Goal: Task Accomplishment & Management: Manage account settings

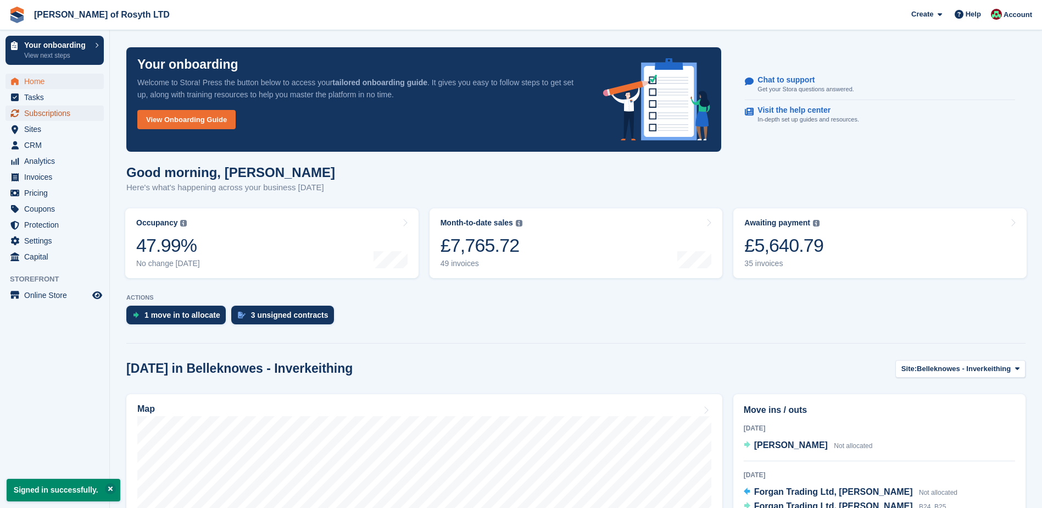
click at [40, 113] on span "Subscriptions" at bounding box center [57, 112] width 66 height 15
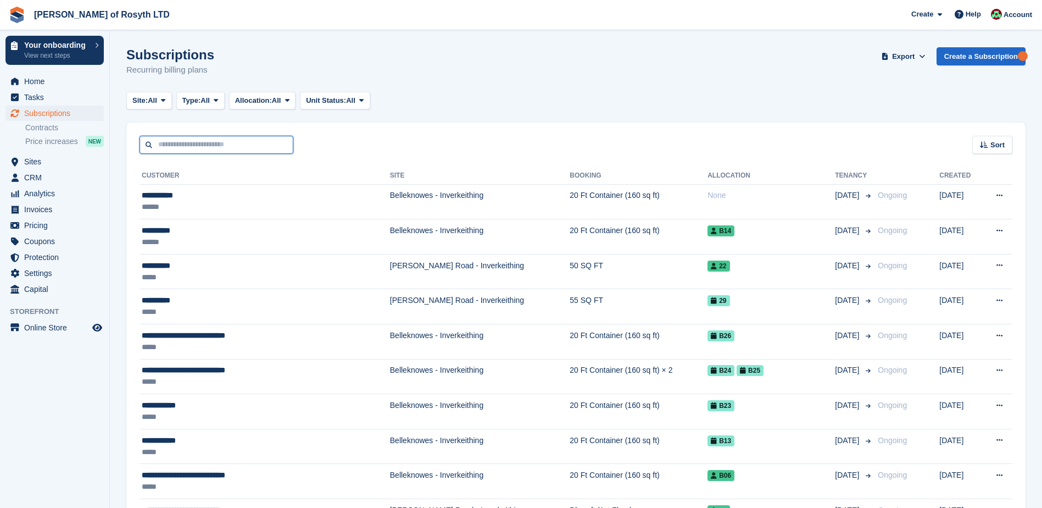
click at [210, 147] on input "text" at bounding box center [217, 145] width 154 height 18
type input "****"
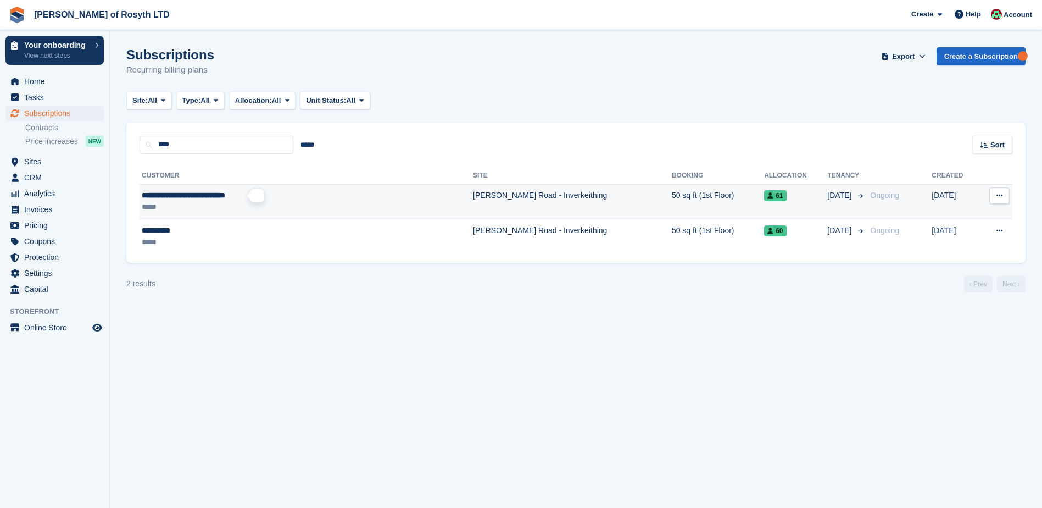
click at [177, 198] on span "**********" at bounding box center [183, 195] width 83 height 8
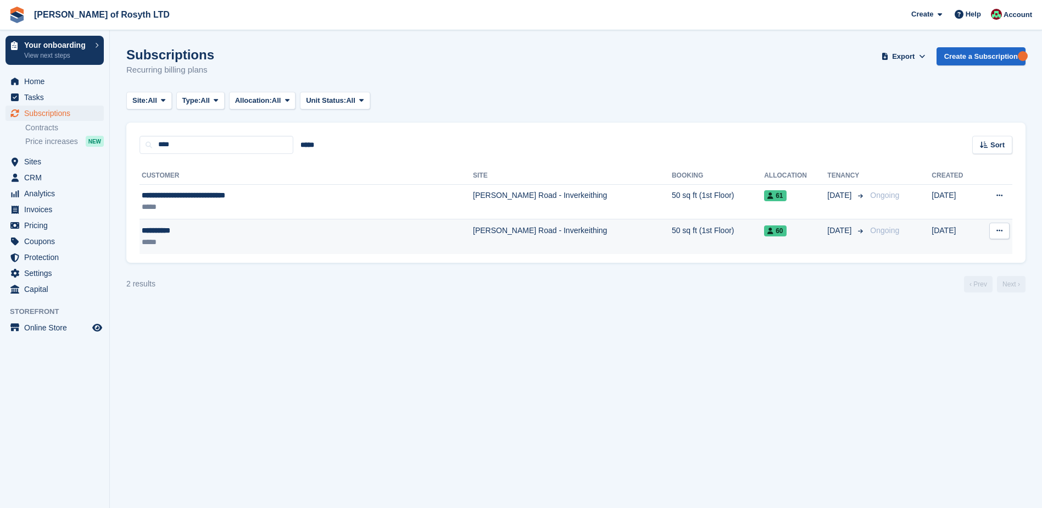
click at [176, 232] on div "**********" at bounding box center [253, 231] width 223 height 12
click at [161, 237] on div "*****" at bounding box center [253, 242] width 223 height 12
click at [153, 232] on div "**********" at bounding box center [253, 231] width 223 height 12
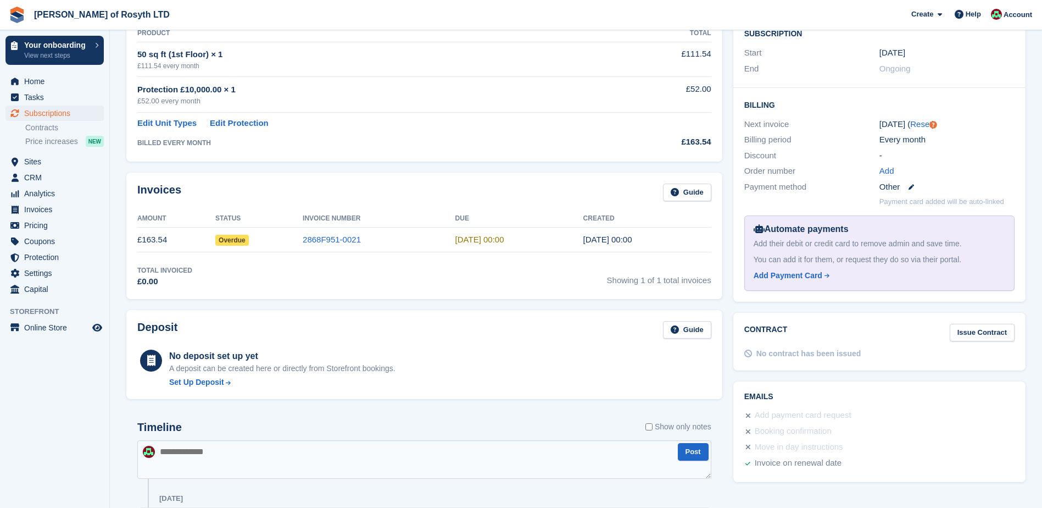
scroll to position [220, 0]
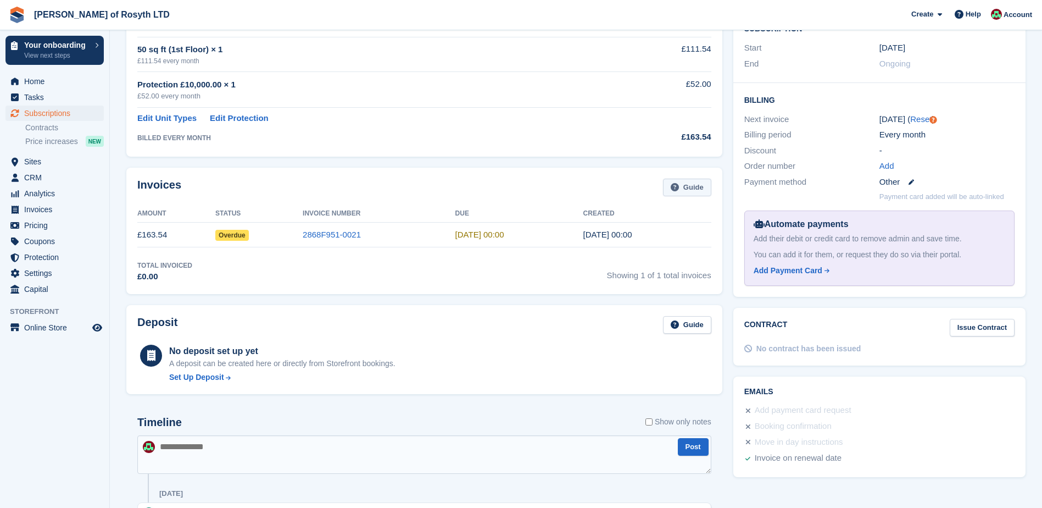
click at [696, 189] on link "Guide" at bounding box center [687, 188] width 48 height 18
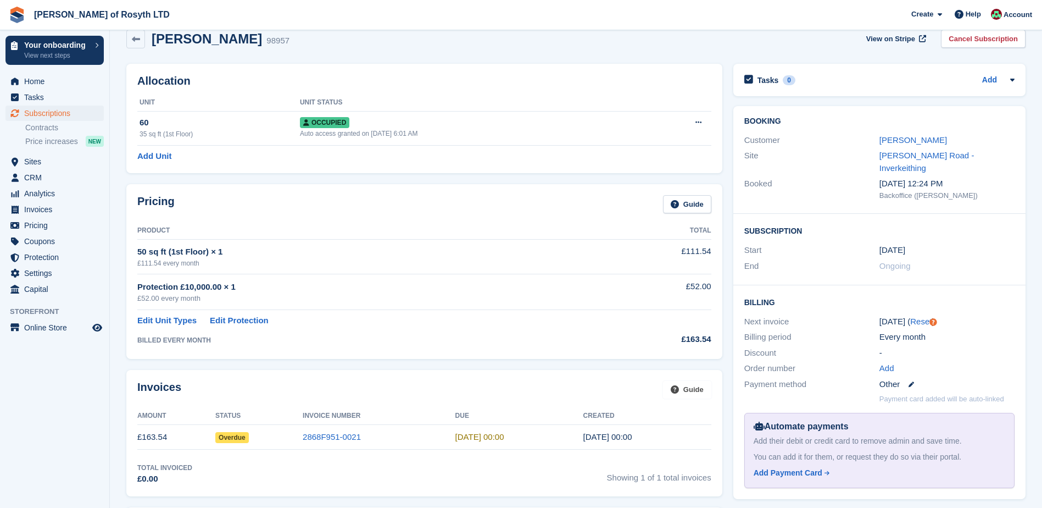
scroll to position [0, 0]
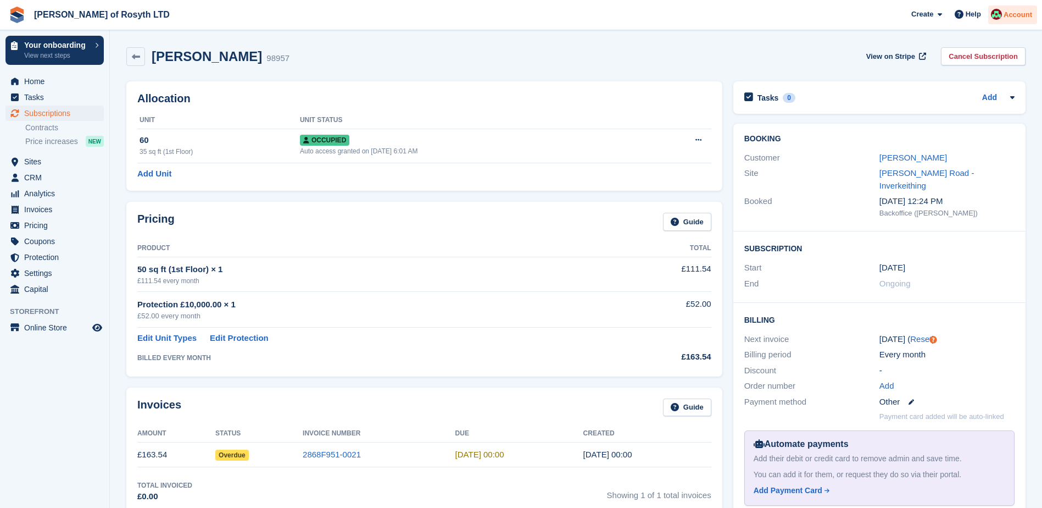
click at [1023, 15] on span "Account" at bounding box center [1018, 14] width 29 height 11
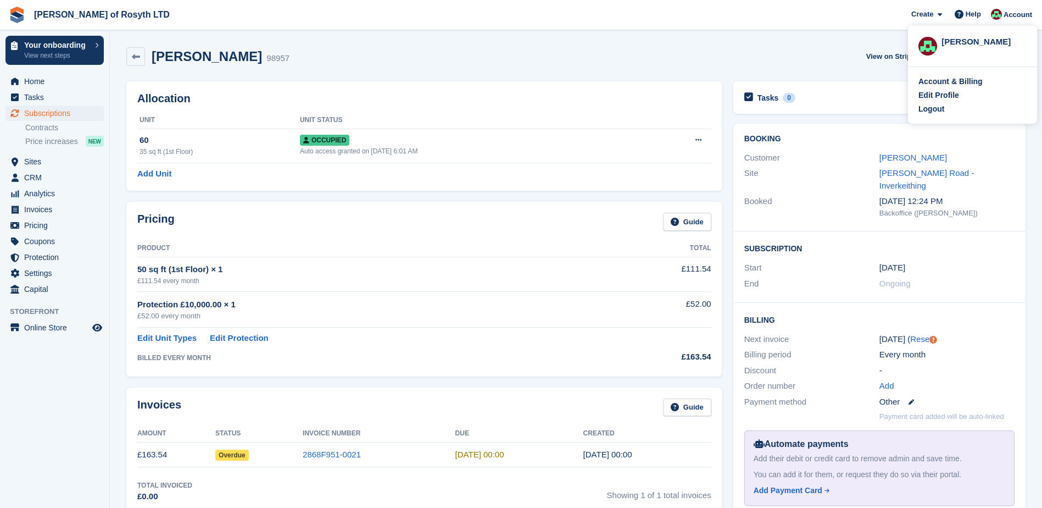
drag, startPoint x: 754, startPoint y: 53, endPoint x: 776, endPoint y: 41, distance: 25.3
click at [755, 50] on div "Nigel Watt 98957 View on Stripe Cancel Subscription" at bounding box center [575, 56] width 899 height 19
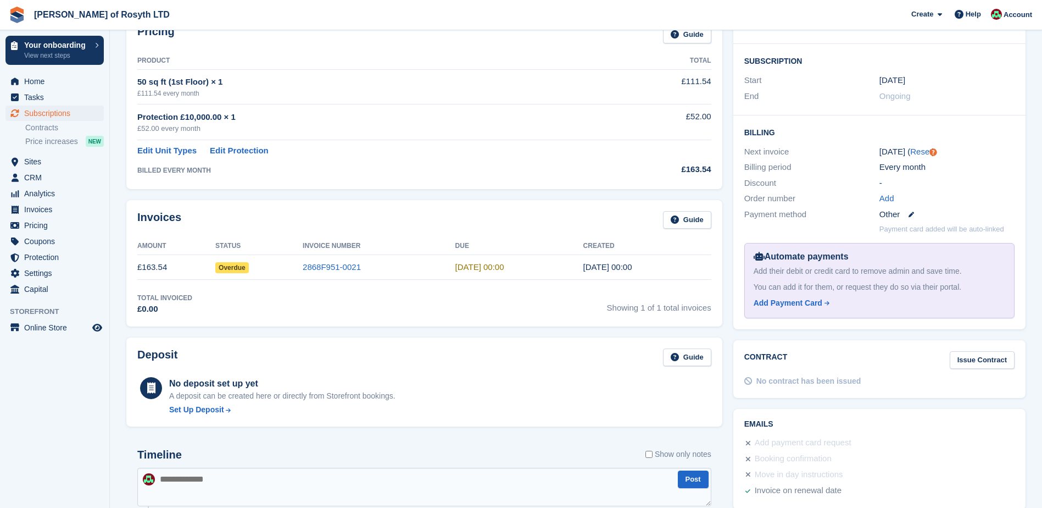
scroll to position [220, 0]
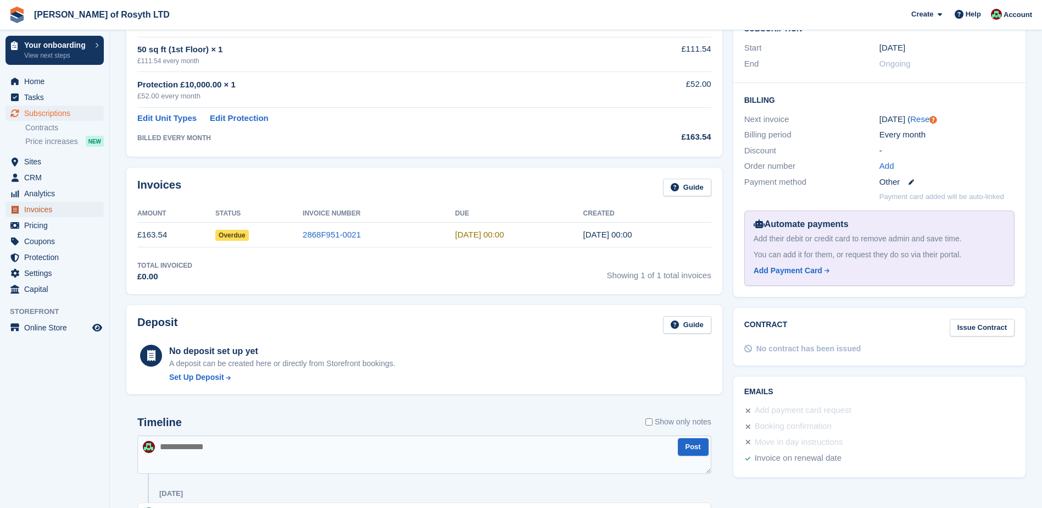
click at [32, 210] on span "Invoices" at bounding box center [57, 209] width 66 height 15
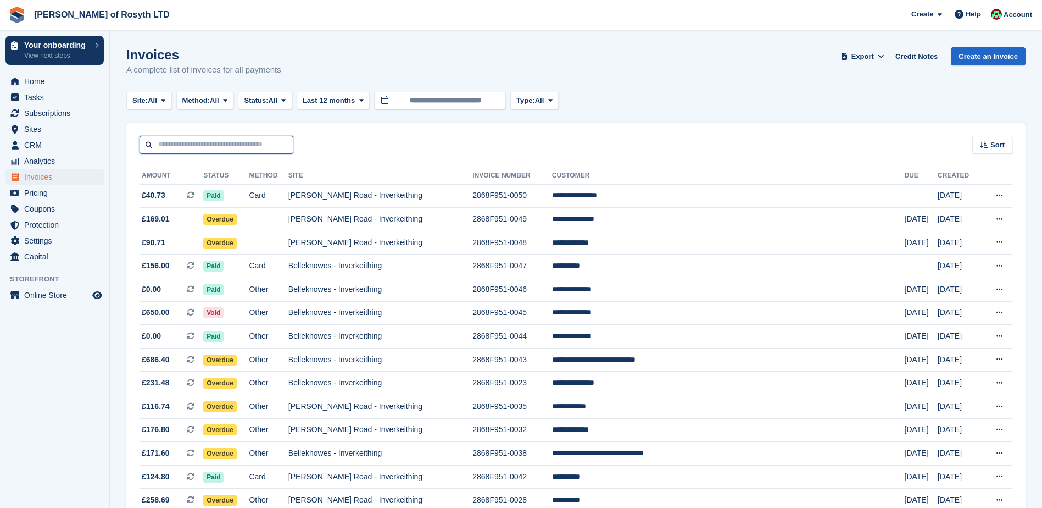
click at [209, 142] on input "text" at bounding box center [217, 145] width 154 height 18
type input "*"
type input "****"
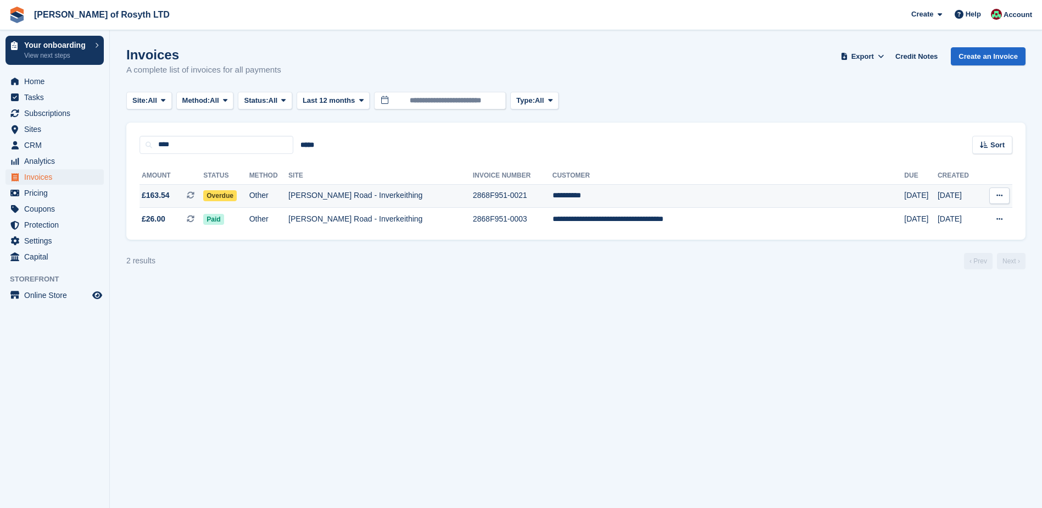
click at [999, 194] on icon at bounding box center [999, 195] width 6 height 7
click at [942, 260] on p "View Customer" at bounding box center [957, 258] width 96 height 14
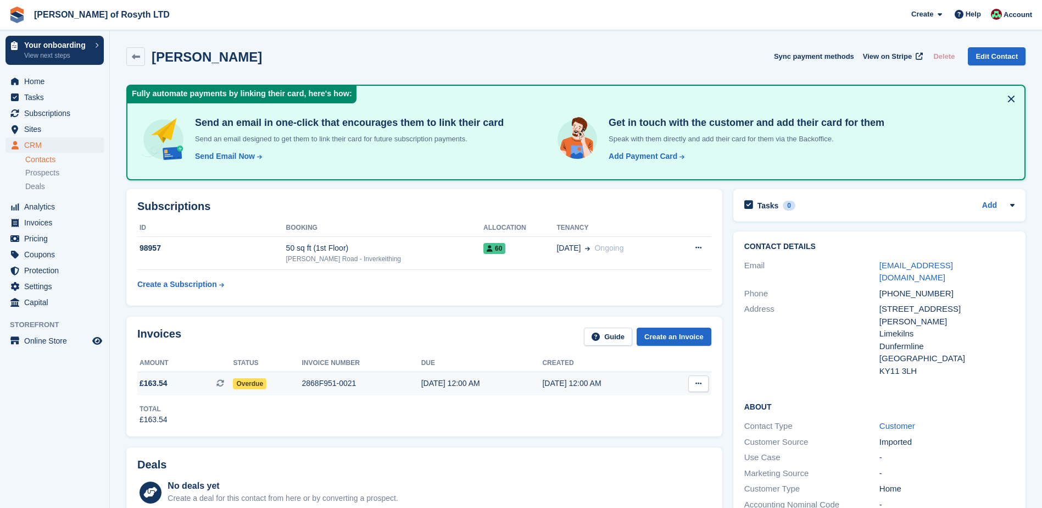
click at [700, 383] on icon at bounding box center [698, 383] width 6 height 7
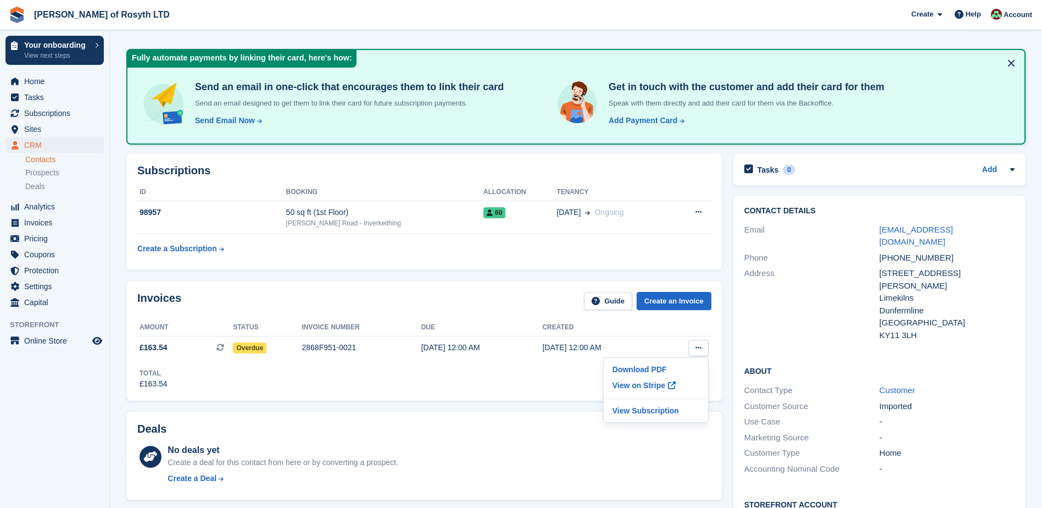
scroll to position [55, 0]
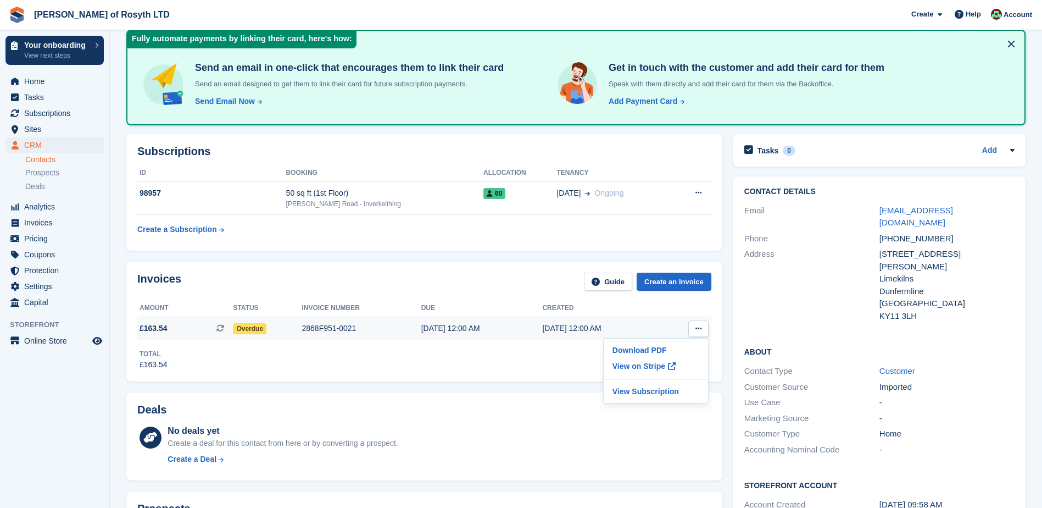
click at [246, 327] on span "Overdue" at bounding box center [250, 328] width 34 height 11
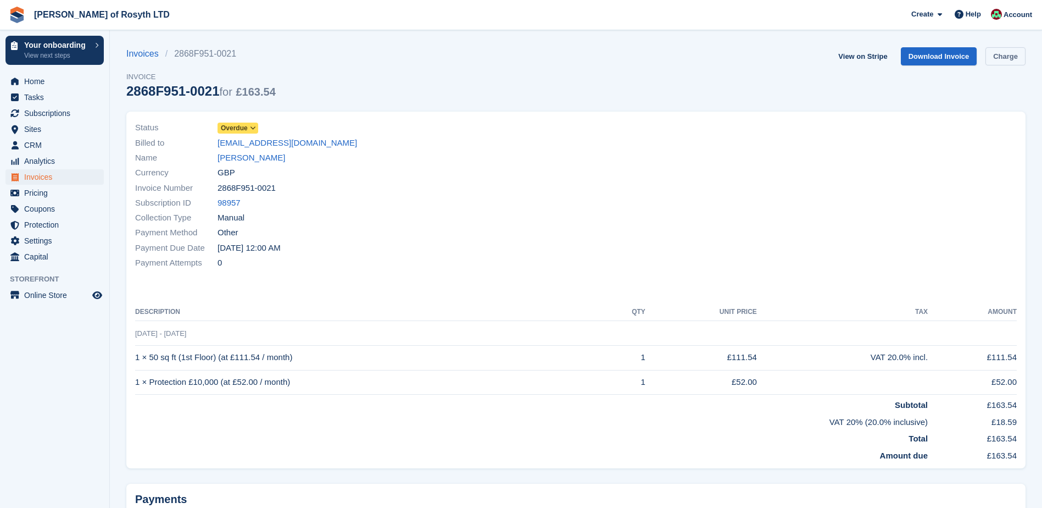
click at [1010, 58] on link "Charge" at bounding box center [1005, 56] width 40 height 18
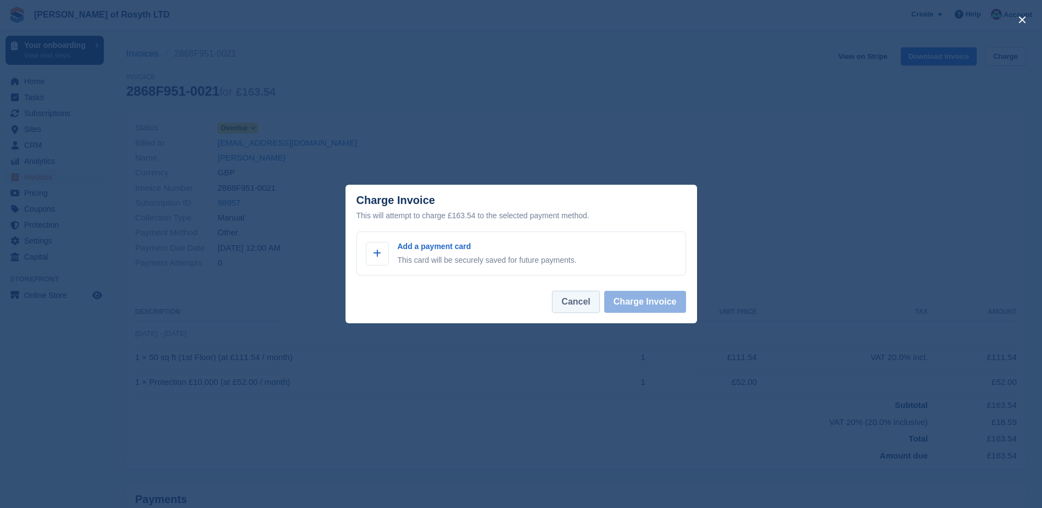
click at [583, 306] on button "Cancel" at bounding box center [575, 302] width 47 height 22
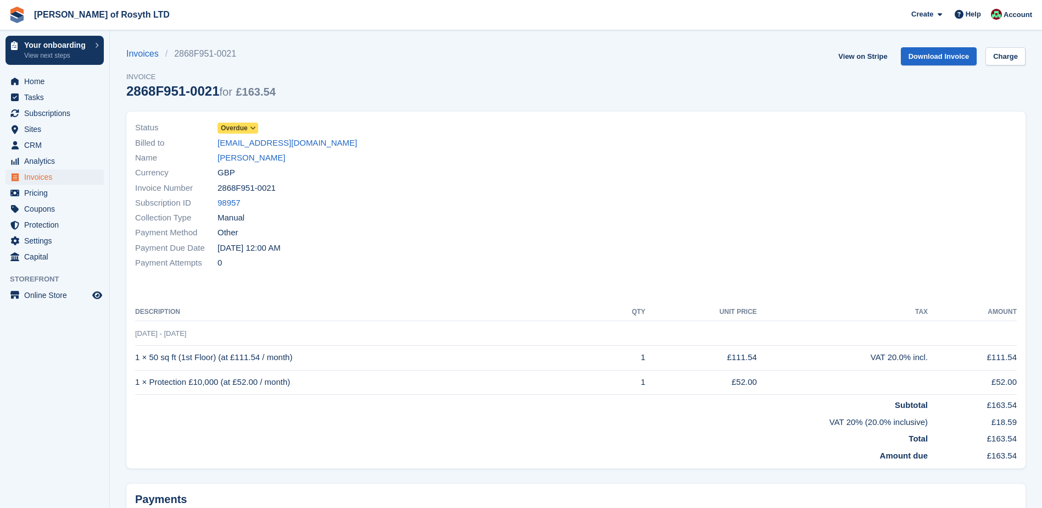
click at [253, 127] on icon at bounding box center [253, 128] width 6 height 7
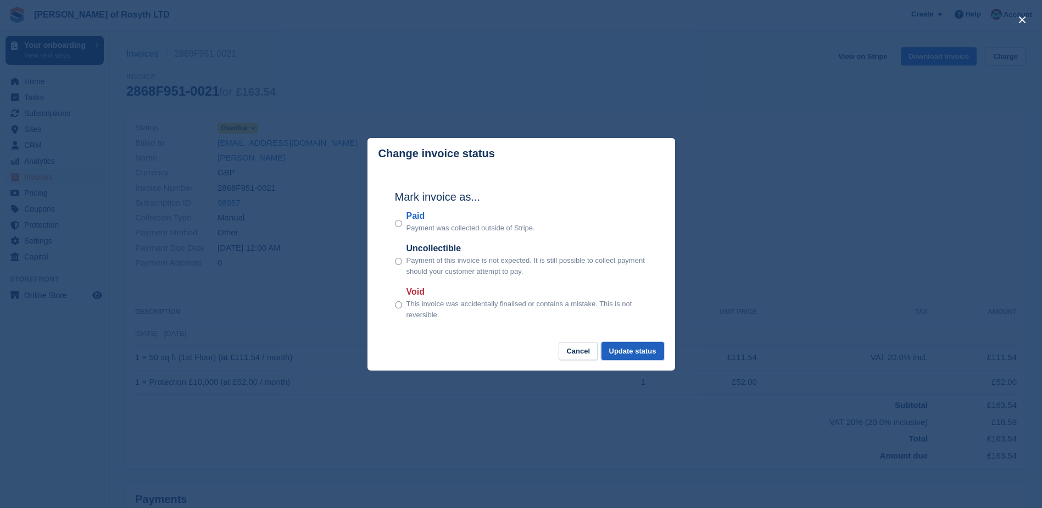
click at [629, 354] on button "Update status" at bounding box center [632, 351] width 63 height 18
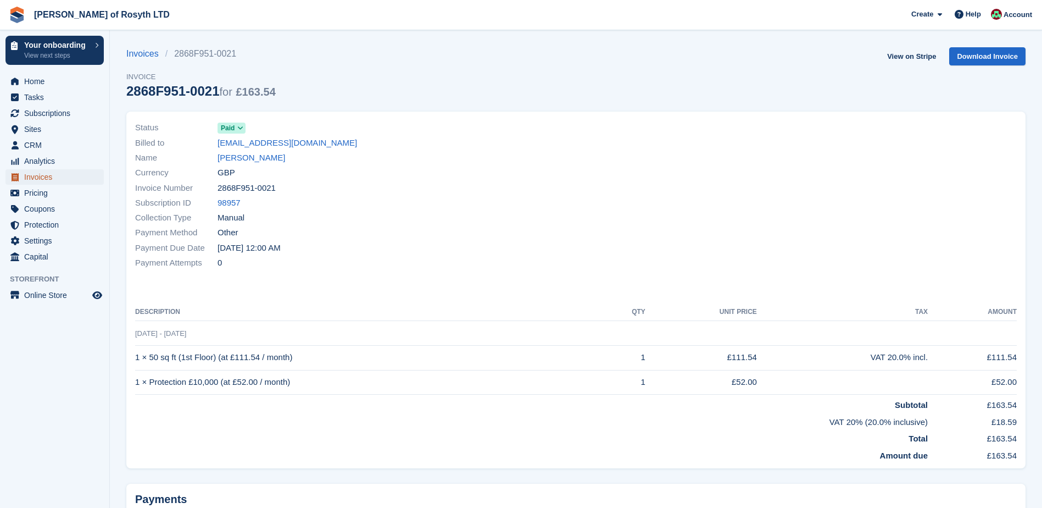
click at [36, 177] on span "Invoices" at bounding box center [57, 176] width 66 height 15
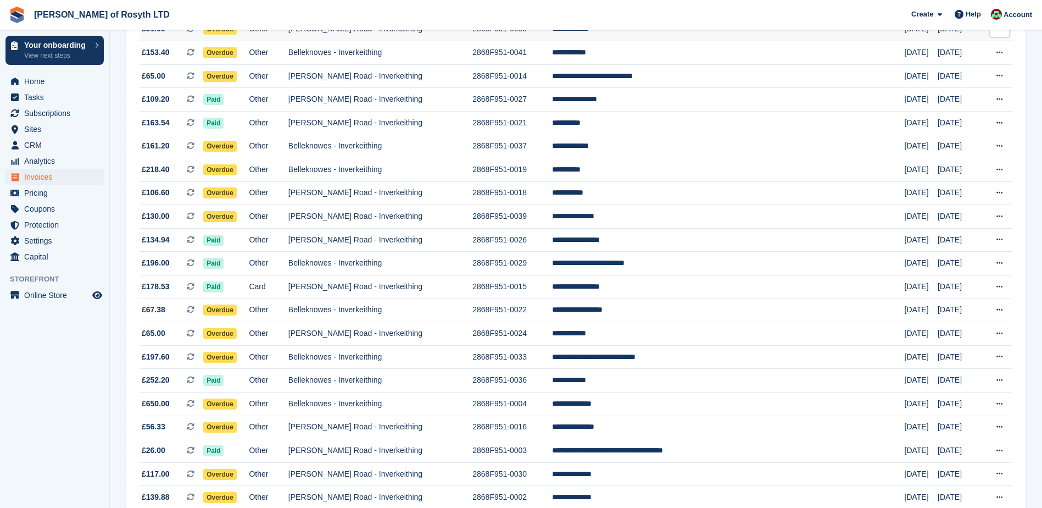
scroll to position [769, 0]
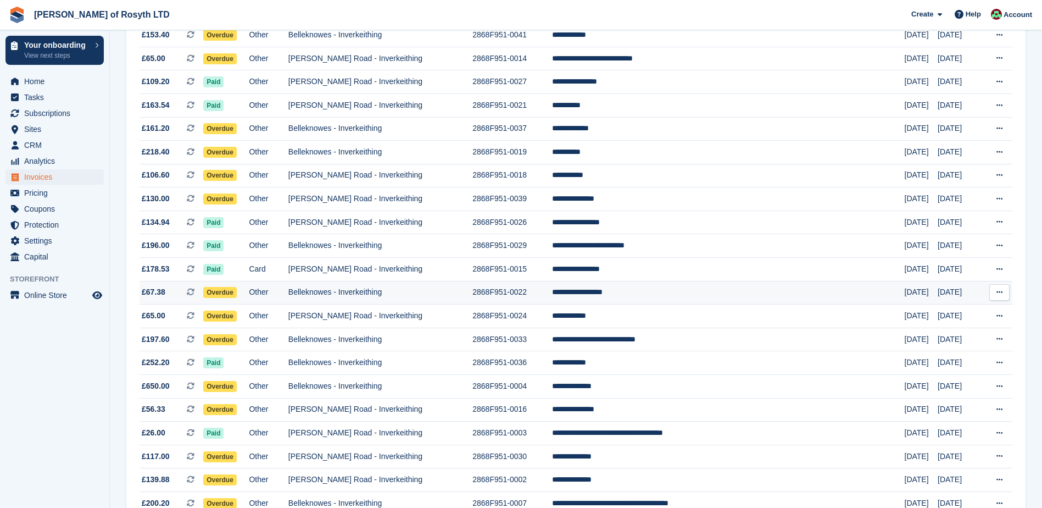
click at [237, 293] on span "Overdue" at bounding box center [220, 292] width 34 height 11
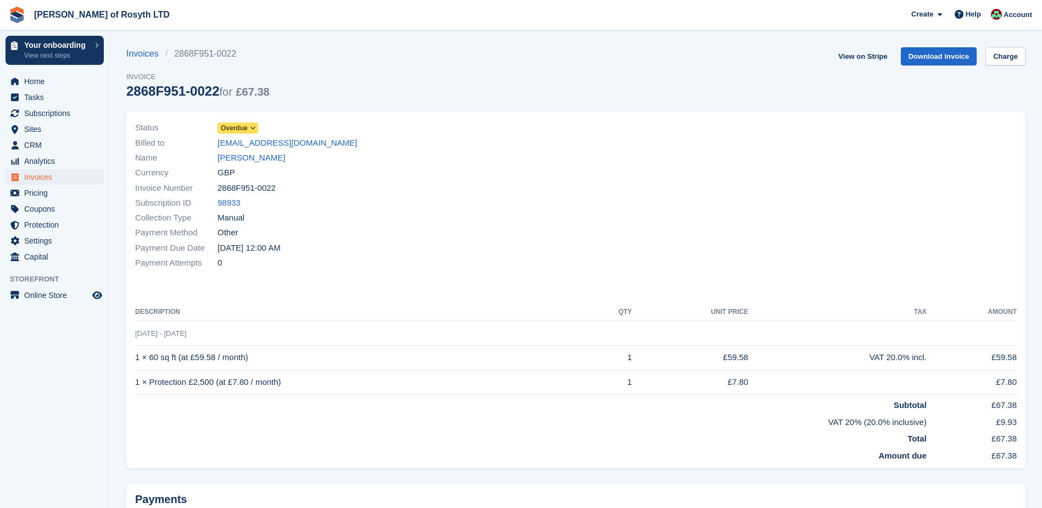
click at [255, 127] on icon at bounding box center [253, 128] width 6 height 7
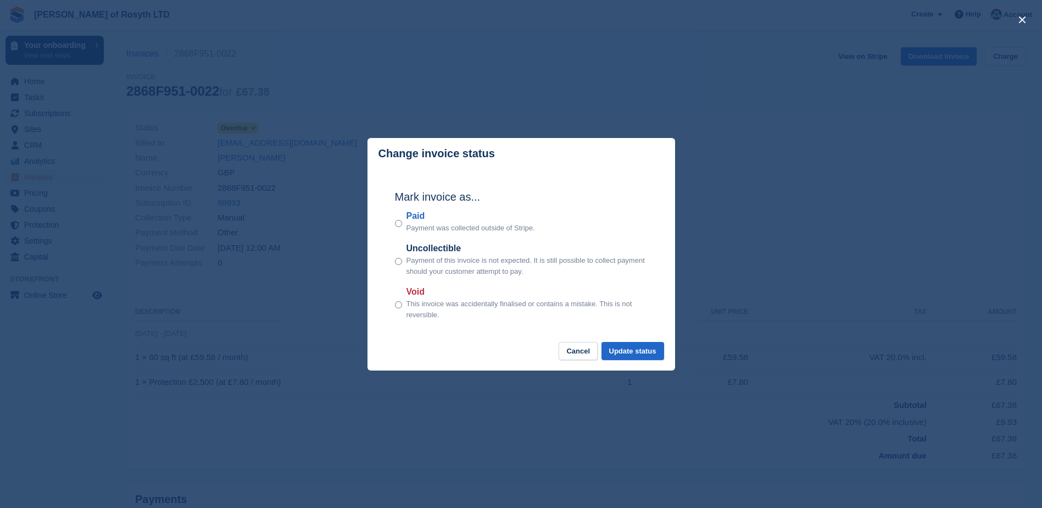
click at [900, 208] on div "close" at bounding box center [521, 254] width 1042 height 508
